Goal: Task Accomplishment & Management: Manage account settings

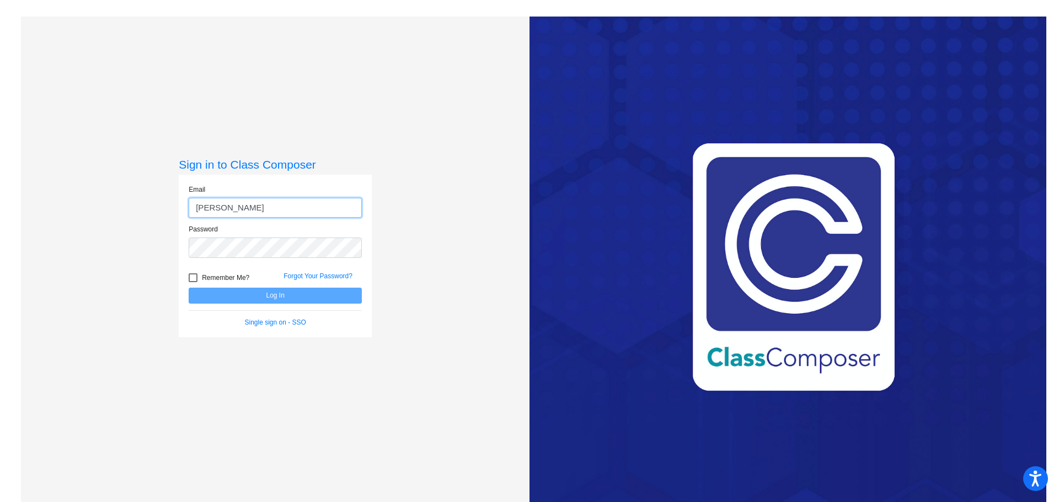
type input "[PERSON_NAME][EMAIL_ADDRESS][PERSON_NAME][DOMAIN_NAME]"
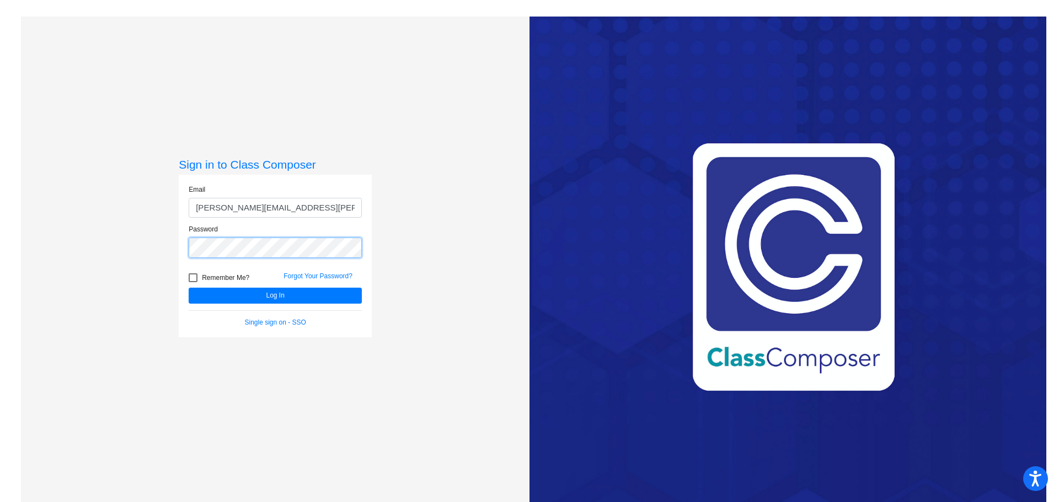
click at [189, 288] on button "Log In" at bounding box center [275, 296] width 173 height 16
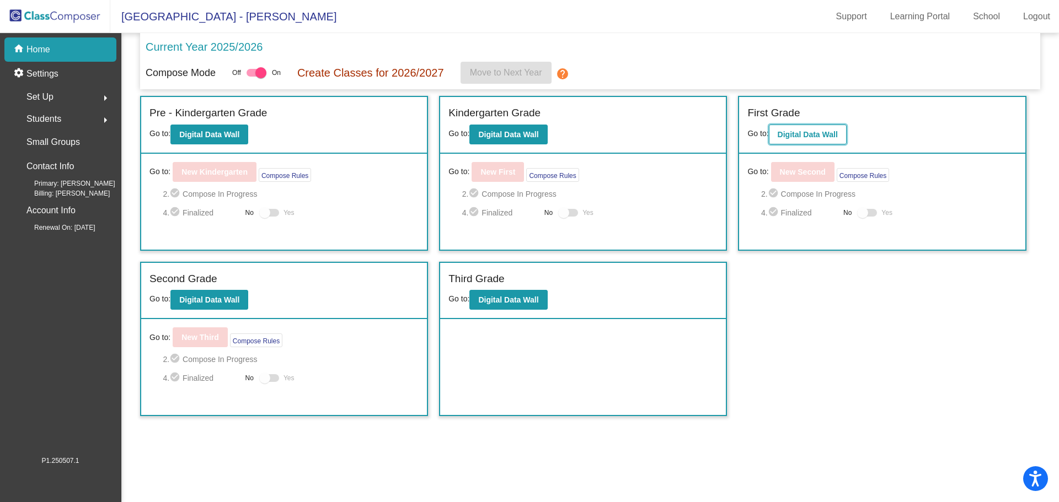
click at [794, 131] on b "Digital Data Wall" at bounding box center [808, 134] width 60 height 9
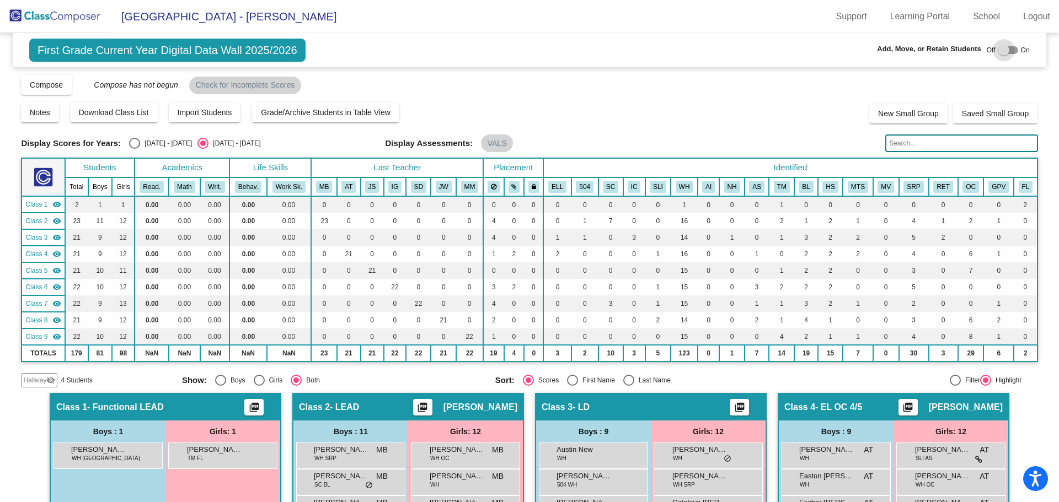
click at [1003, 51] on div at bounding box center [1003, 50] width 11 height 11
checkbox input "true"
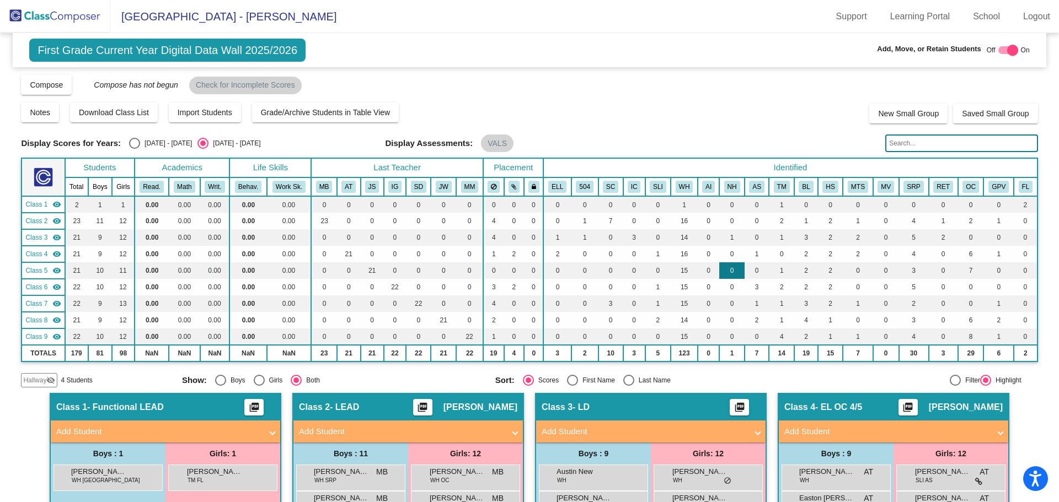
scroll to position [1071, 0]
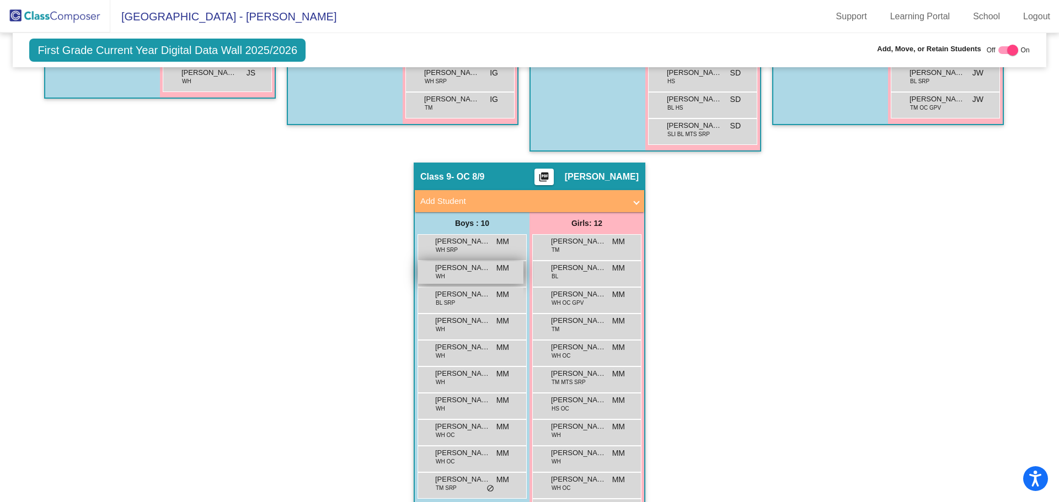
click at [456, 266] on span "[PERSON_NAME]" at bounding box center [462, 268] width 55 height 11
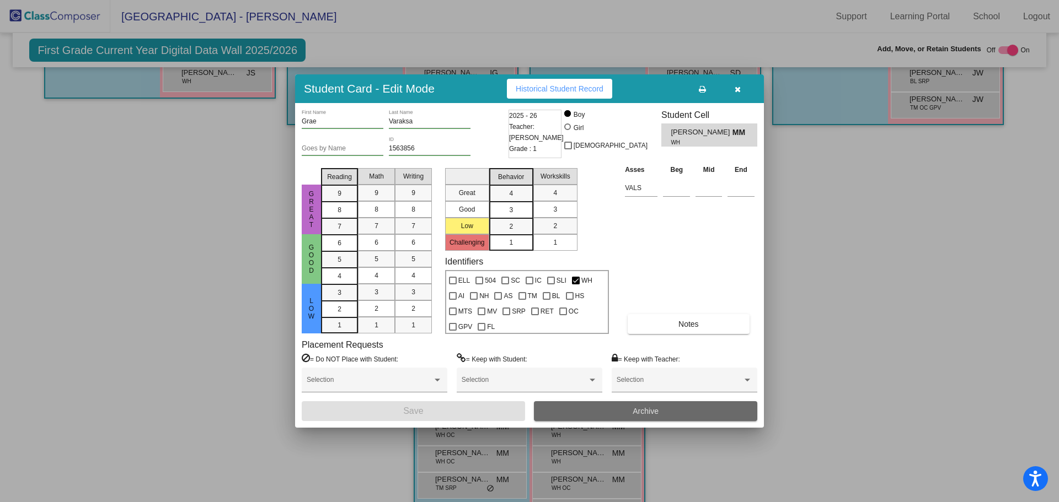
click at [636, 410] on span "Archive" at bounding box center [646, 411] width 26 height 9
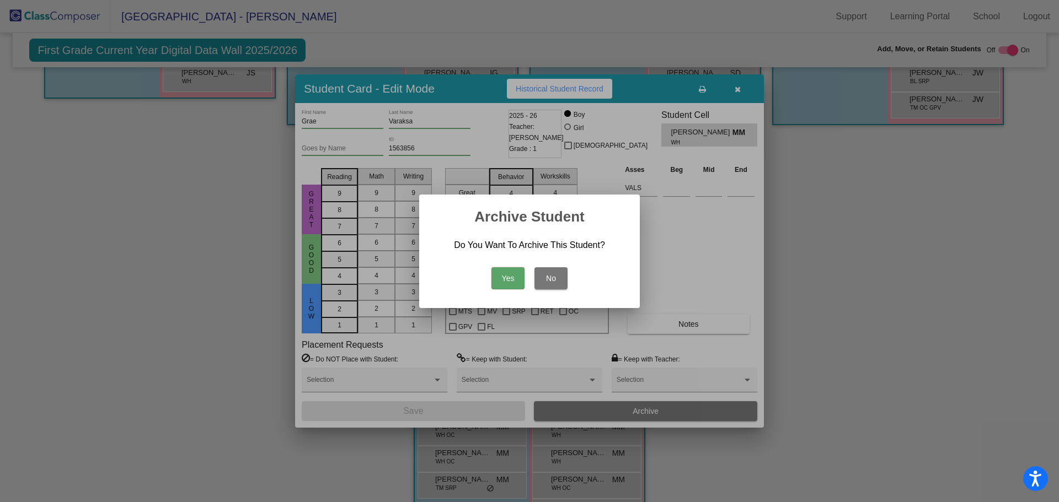
click at [509, 275] on button "Yes" at bounding box center [507, 278] width 33 height 22
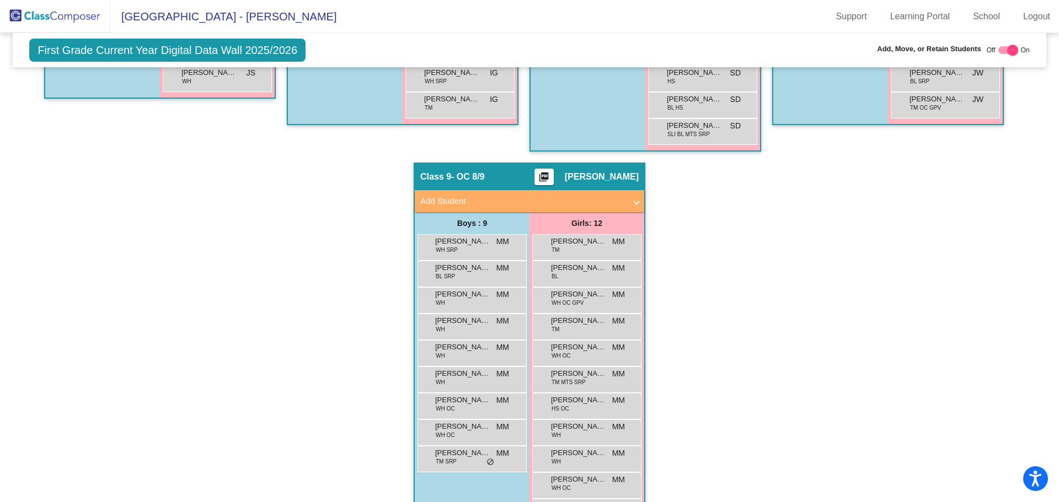
click at [28, 15] on img at bounding box center [55, 16] width 110 height 33
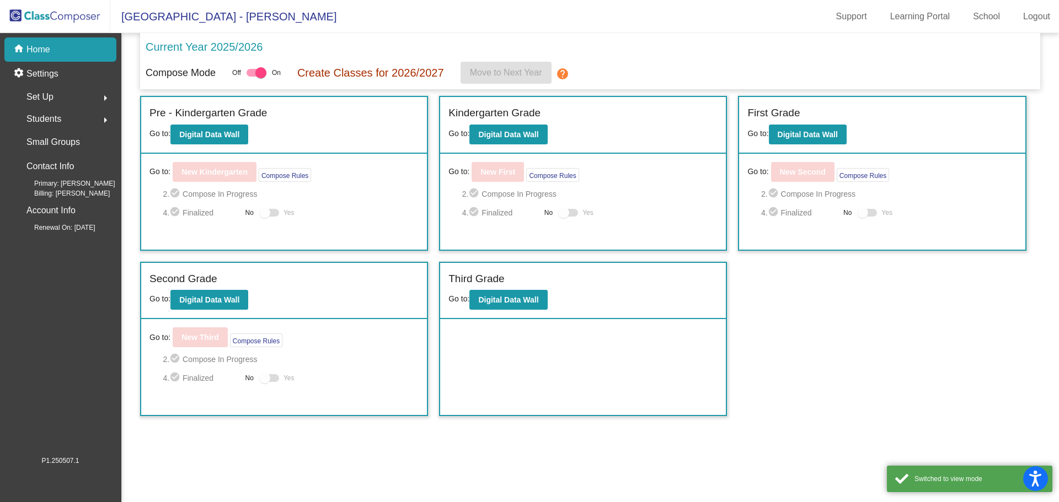
click at [57, 116] on span "Students" at bounding box center [43, 118] width 35 height 15
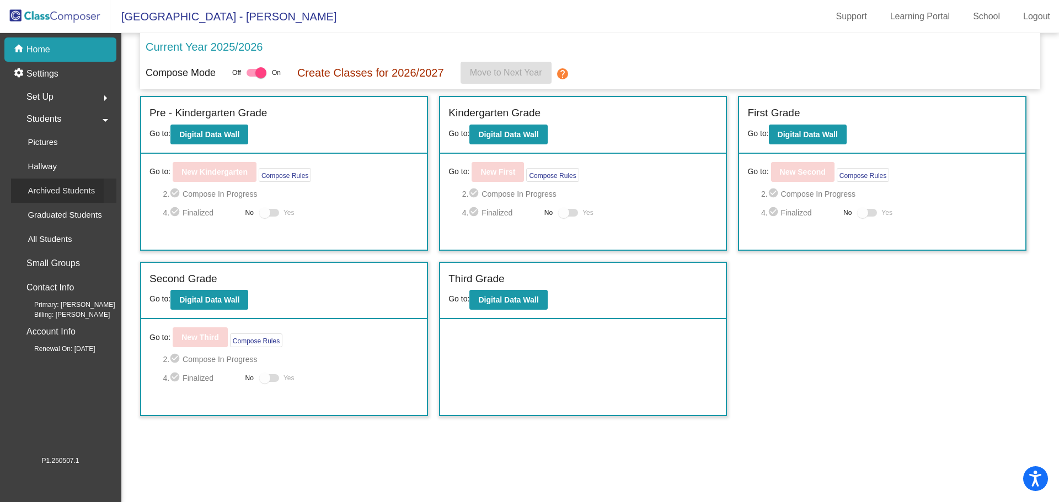
click at [50, 193] on p "Archived Students" at bounding box center [61, 190] width 67 height 13
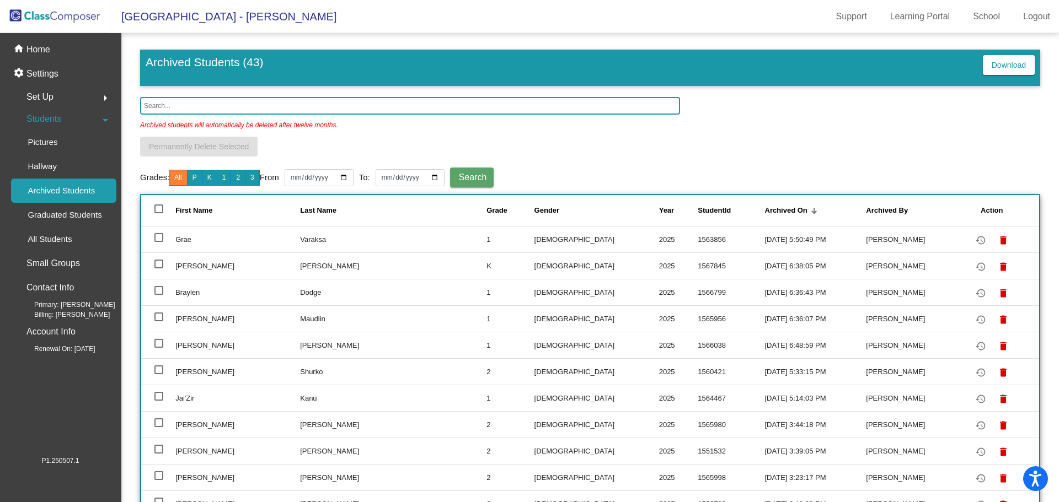
click at [164, 242] on td at bounding box center [158, 239] width 34 height 26
click at [157, 236] on div at bounding box center [158, 237] width 9 height 9
click at [158, 242] on input "select row 2" at bounding box center [158, 242] width 1 height 1
checkbox input "true"
click at [188, 143] on span "Permanently Delete Selected" at bounding box center [199, 146] width 100 height 9
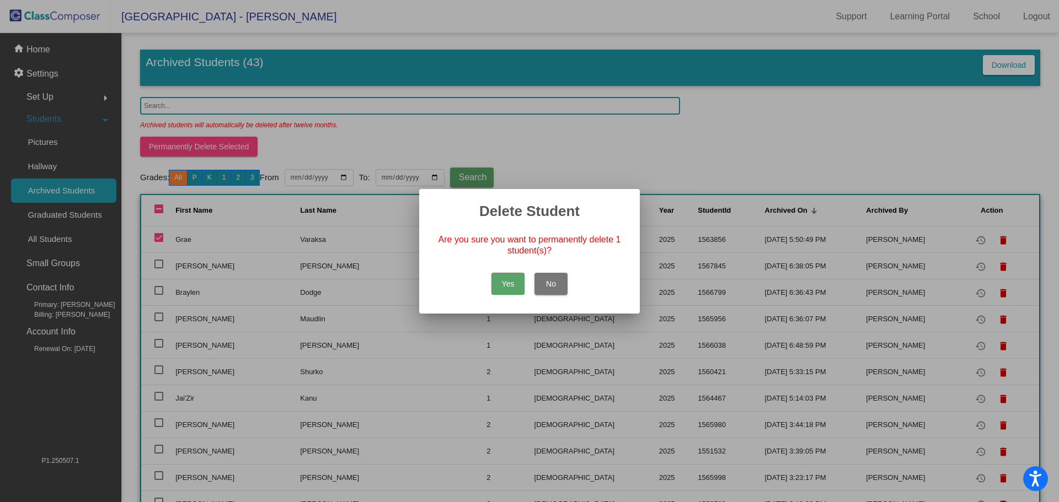
click at [498, 281] on button "Yes" at bounding box center [507, 284] width 33 height 22
